Goal: Task Accomplishment & Management: Manage account settings

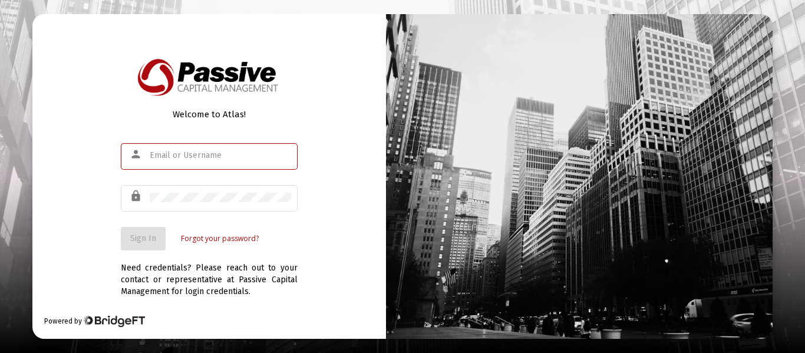
type input "[EMAIL_ADDRESS][DOMAIN_NAME]"
click at [154, 234] on span "Sign In" at bounding box center [143, 238] width 26 height 10
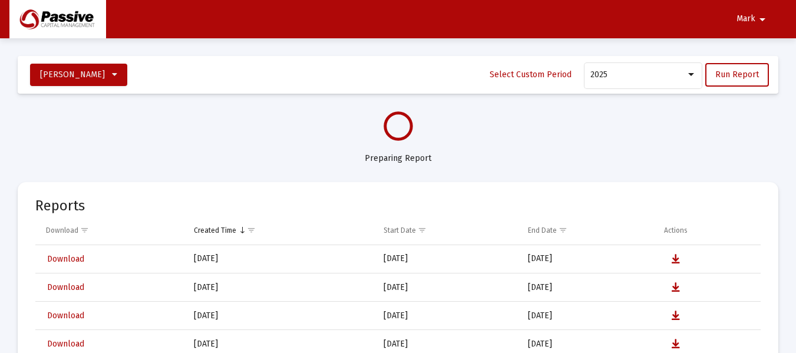
select select "View all"
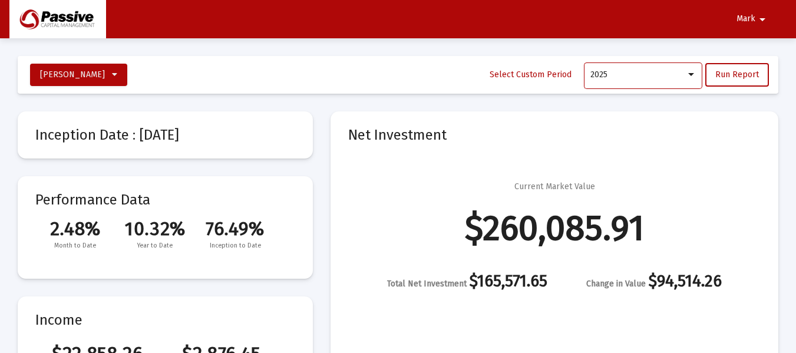
click at [697, 73] on div at bounding box center [691, 74] width 11 height 9
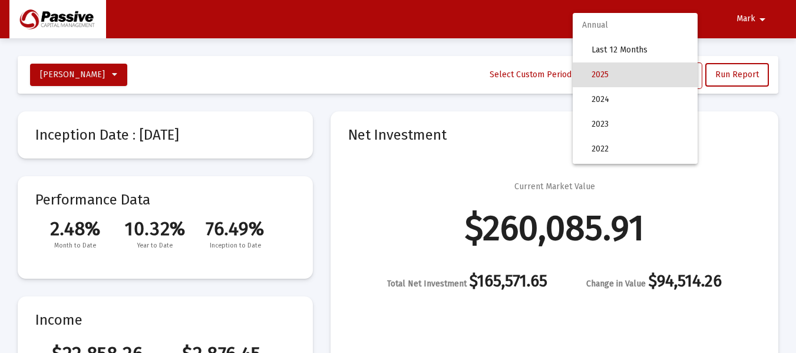
click at [657, 82] on span "2025" at bounding box center [640, 74] width 97 height 25
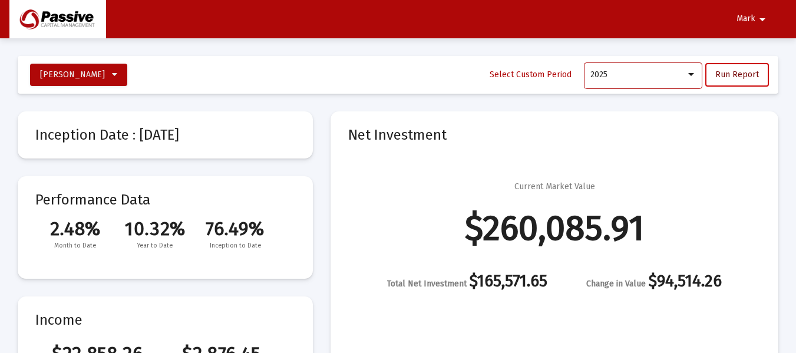
click at [746, 74] on span "Run Report" at bounding box center [738, 75] width 44 height 10
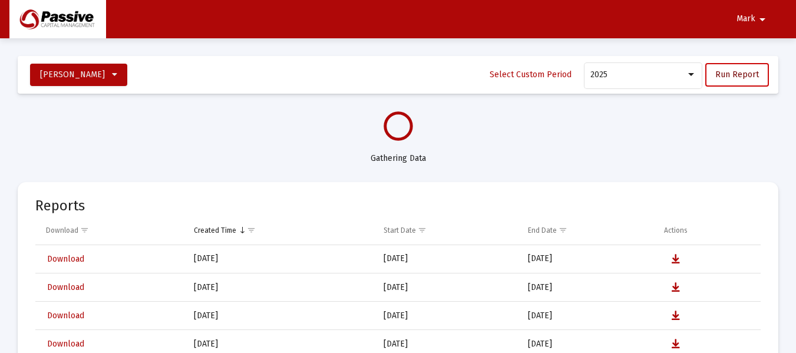
select select "View all"
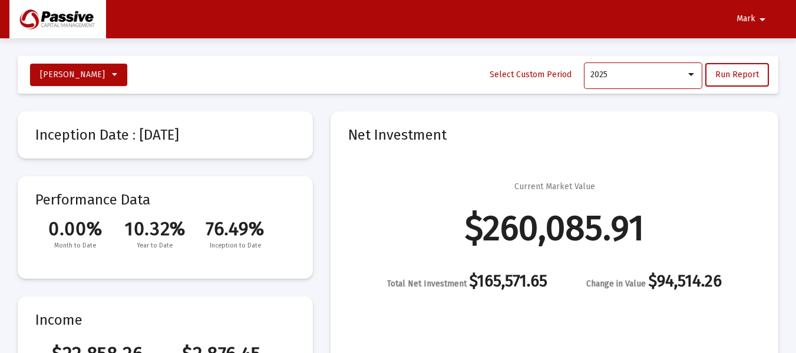
click at [691, 72] on div at bounding box center [691, 74] width 11 height 9
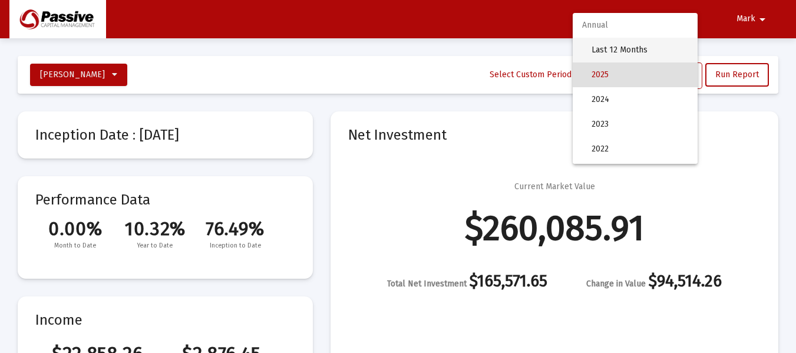
click at [642, 54] on span "Last 12 Months" at bounding box center [640, 50] width 97 height 25
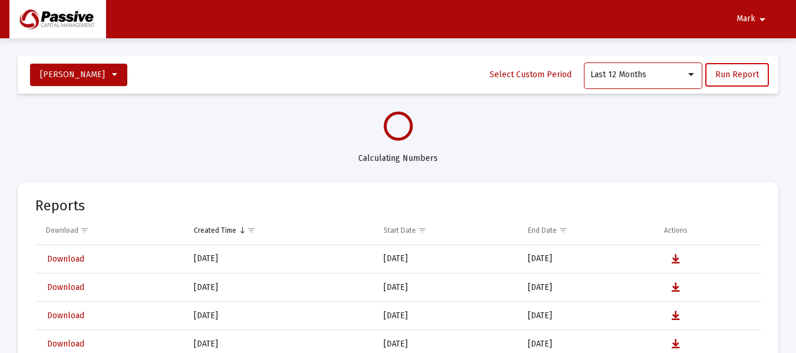
select select "View all"
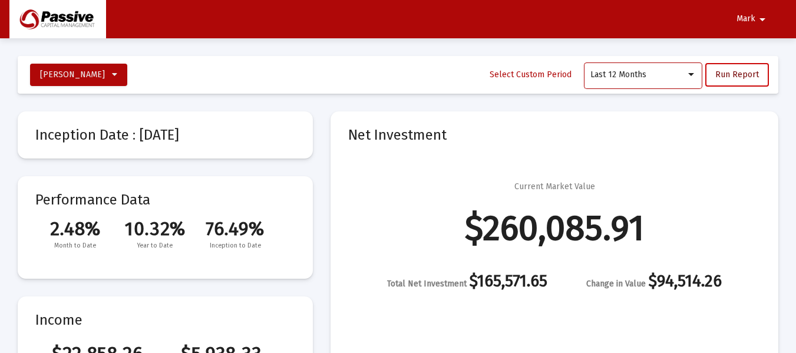
click at [733, 80] on button "Run Report" at bounding box center [738, 75] width 64 height 24
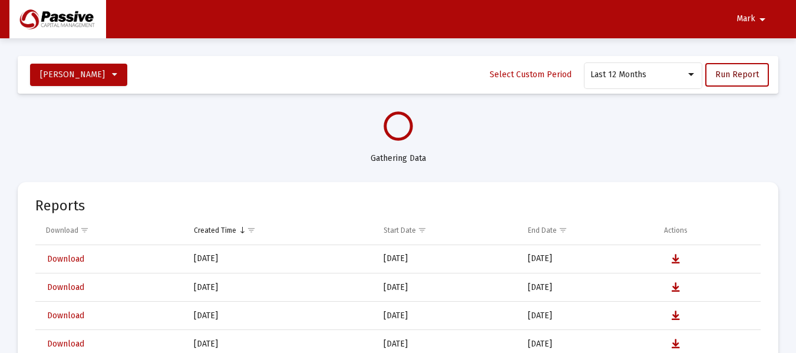
select select "View all"
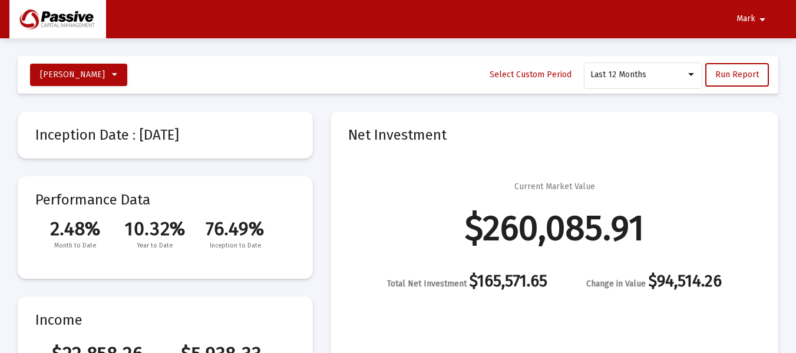
click at [746, 22] on span "Mark" at bounding box center [746, 19] width 19 height 10
click at [747, 55] on button "Logout" at bounding box center [756, 50] width 66 height 28
